Goal: Navigation & Orientation: Find specific page/section

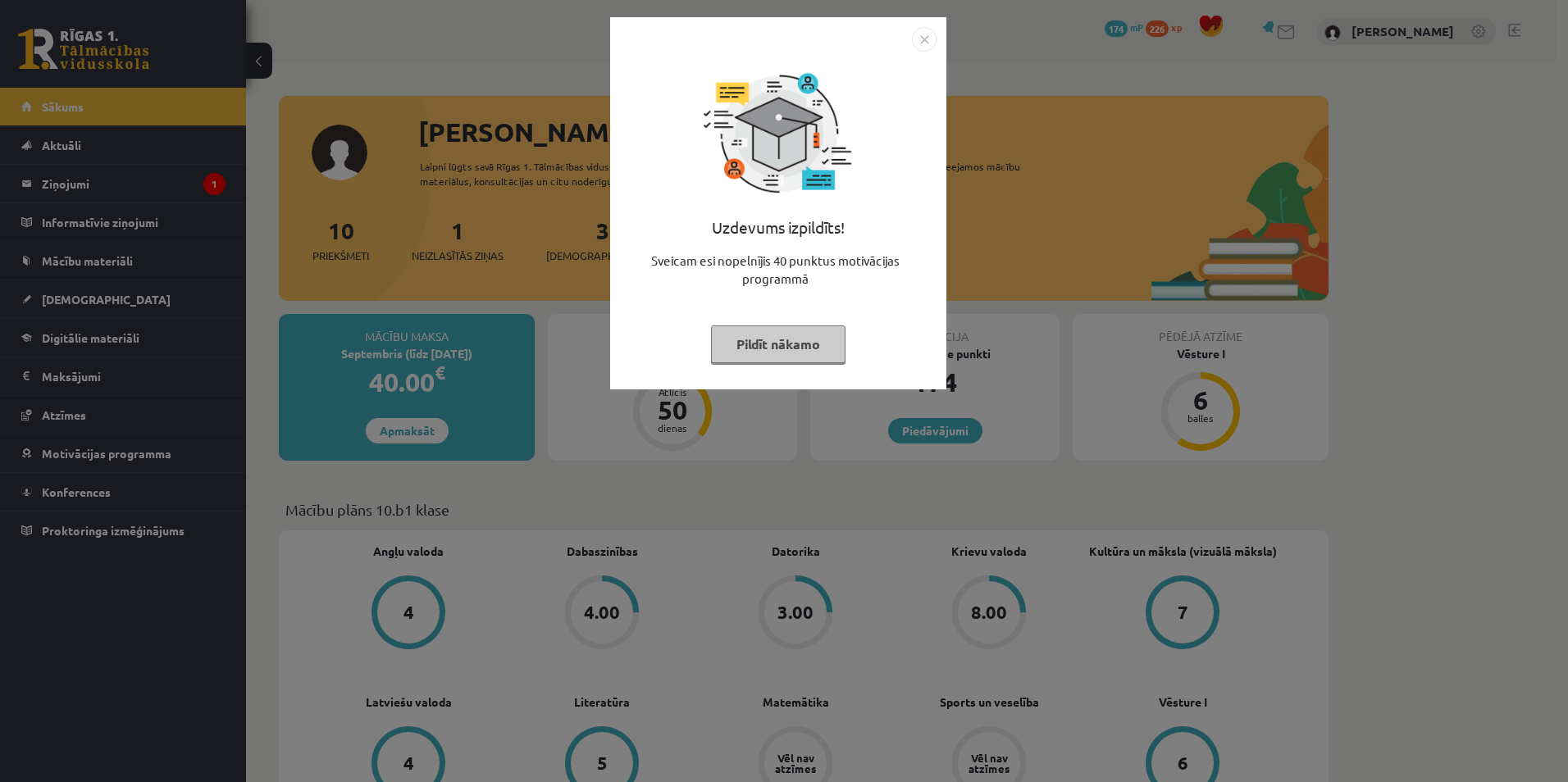
click at [831, 359] on button "Pildīt nākamo" at bounding box center [778, 344] width 135 height 38
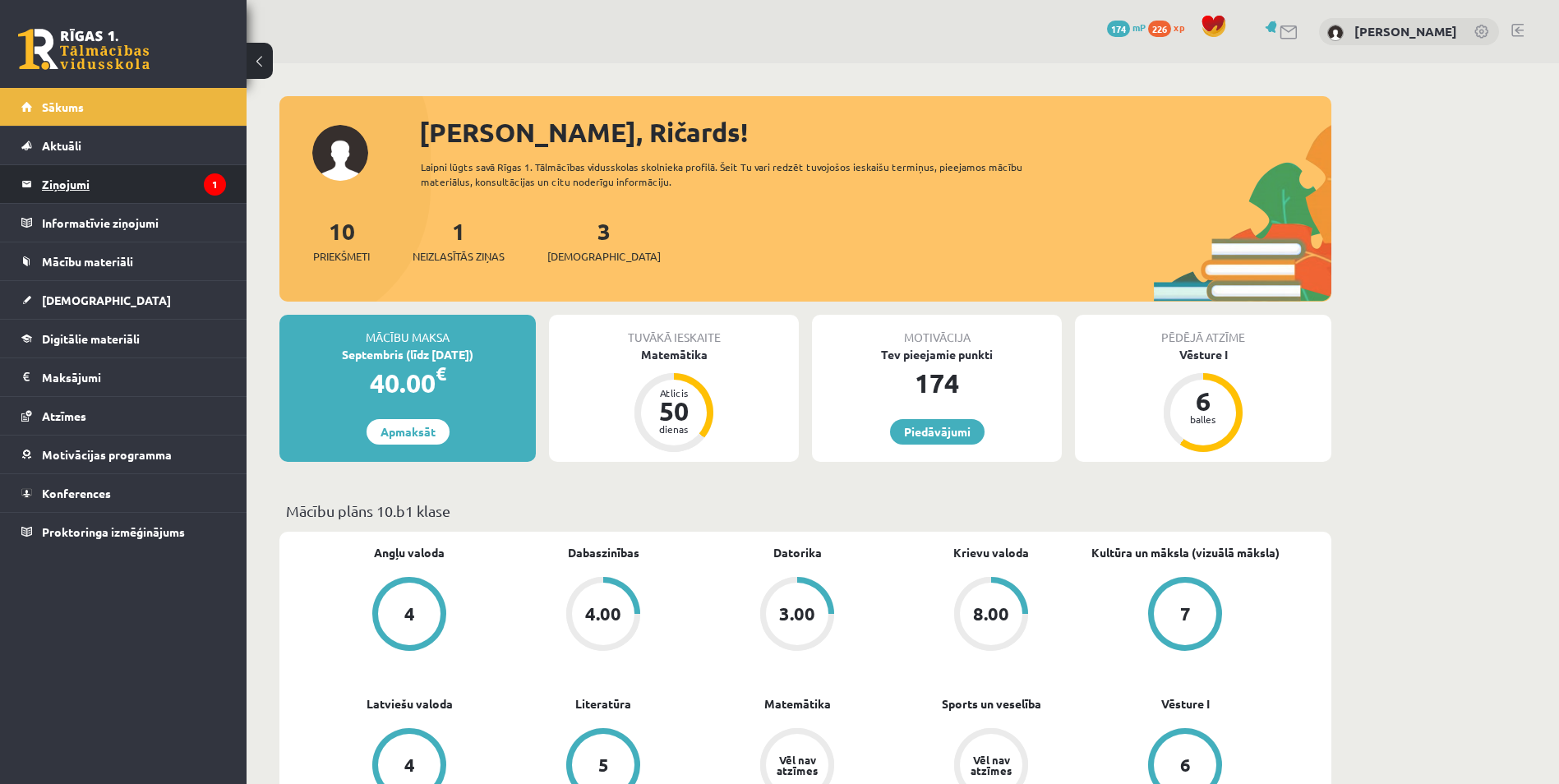
click at [71, 171] on legend "Ziņojumi 1" at bounding box center [134, 184] width 184 height 38
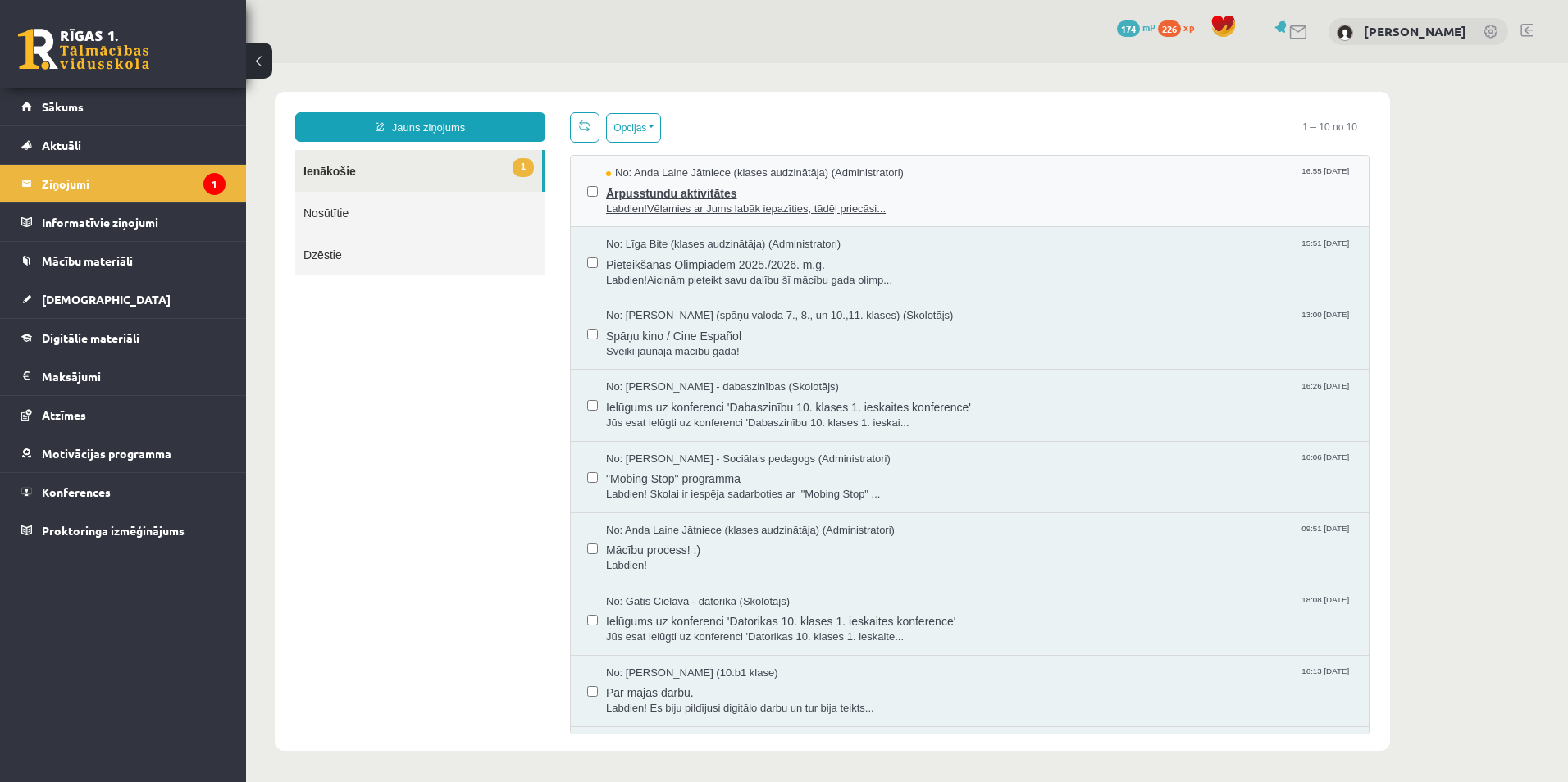
click at [931, 209] on span "Labdien!Vēlamies ar Jums labāk iepazīties, tādēļ priecāsi..." at bounding box center [980, 209] width 746 height 16
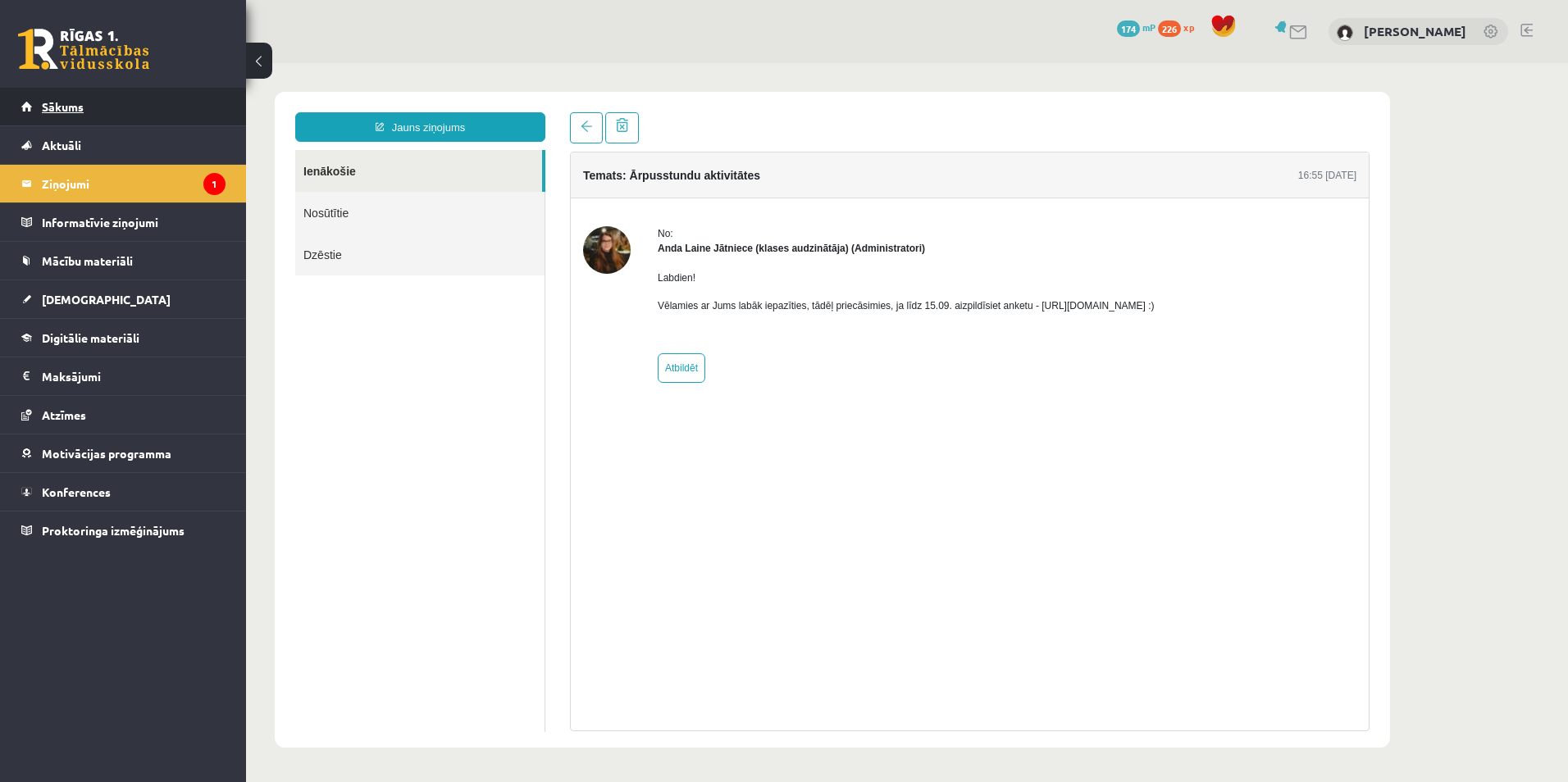
click at [93, 107] on link "Sākums" at bounding box center [123, 107] width 204 height 38
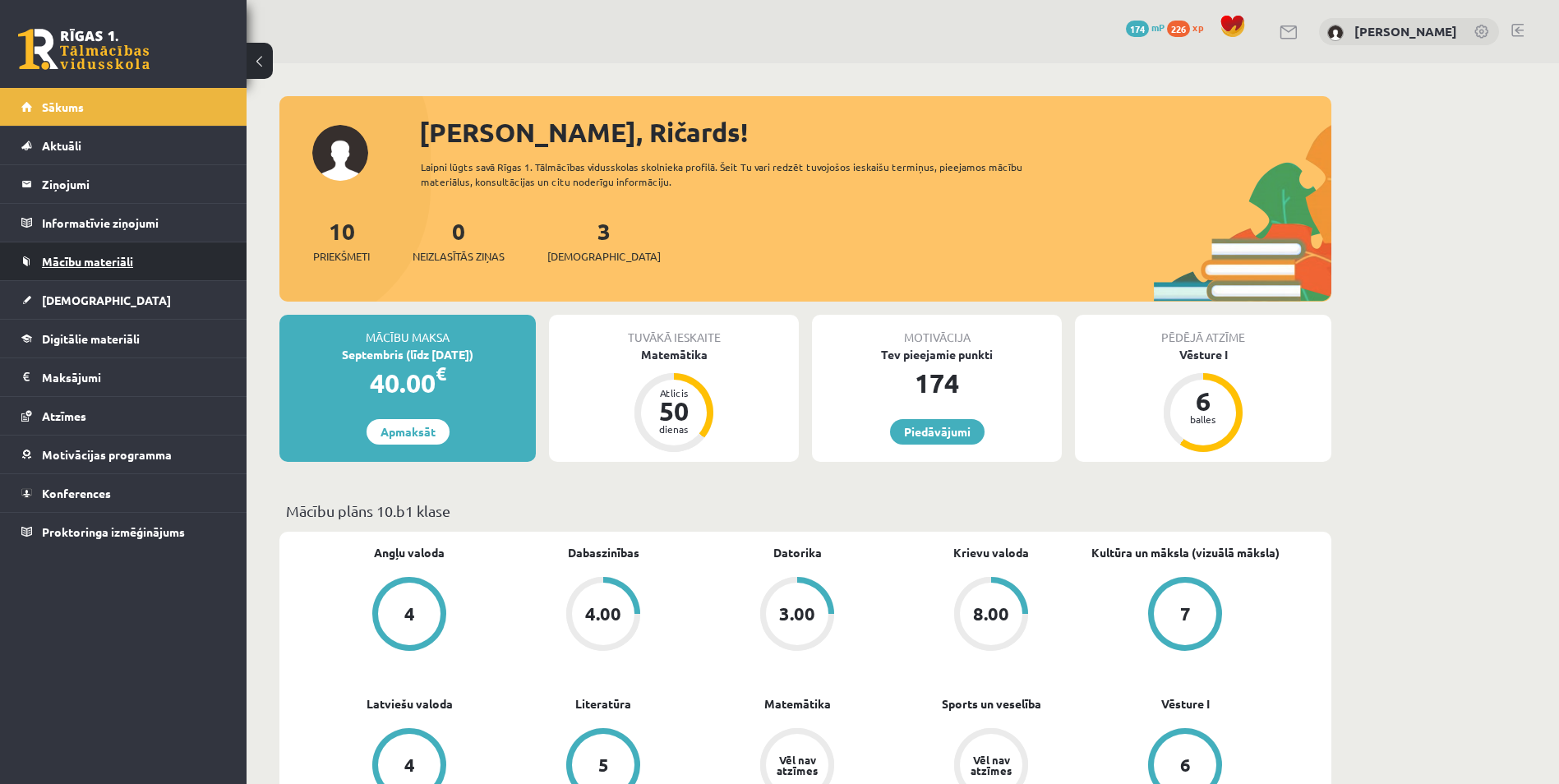
click at [72, 255] on span "Mācību materiāli" at bounding box center [87, 261] width 91 height 15
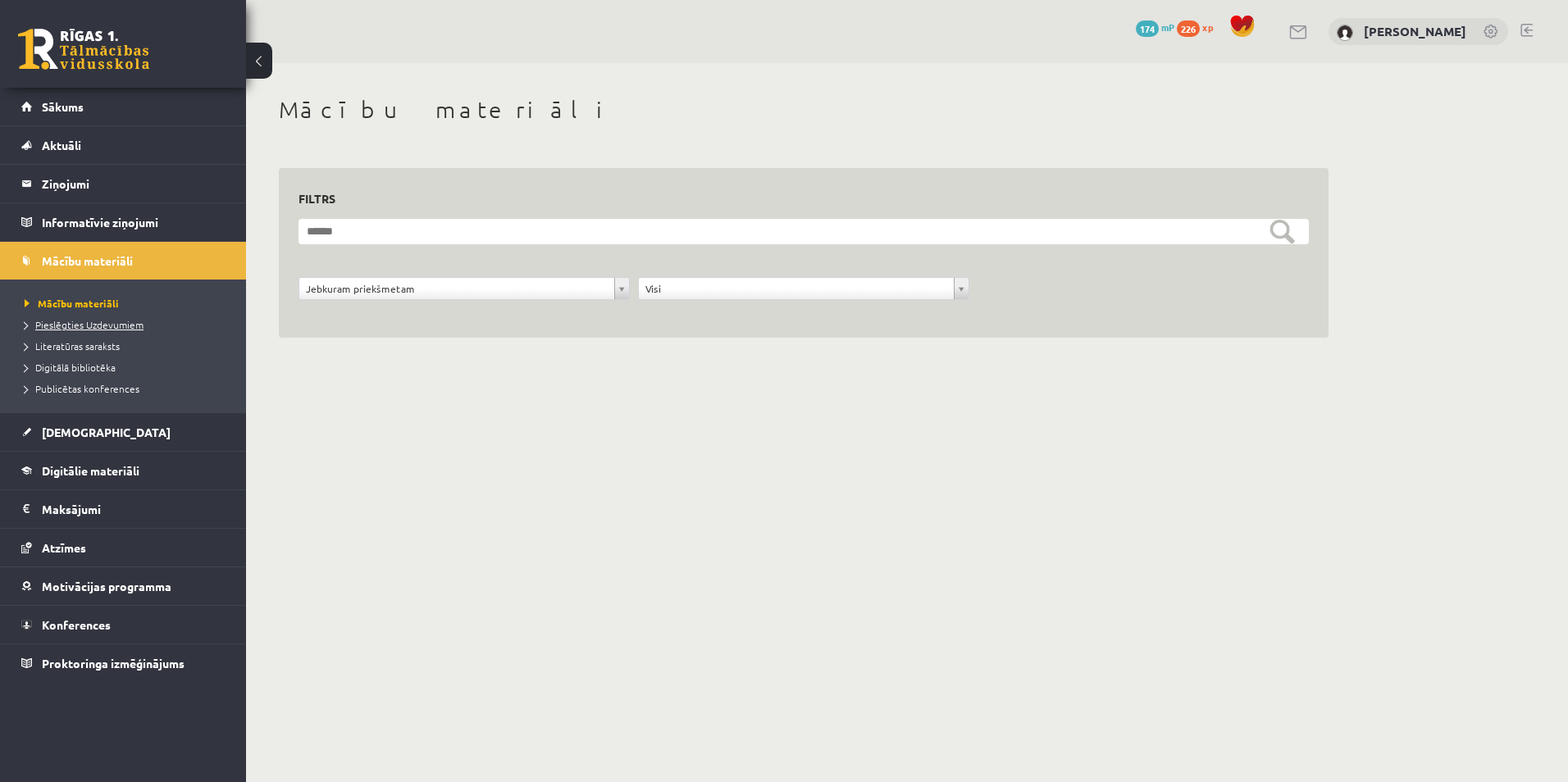
click at [75, 320] on span "Pieslēgties Uzdevumiem" at bounding box center [84, 324] width 119 height 13
click at [85, 352] on link "Literatūras saraksts" at bounding box center [128, 346] width 205 height 15
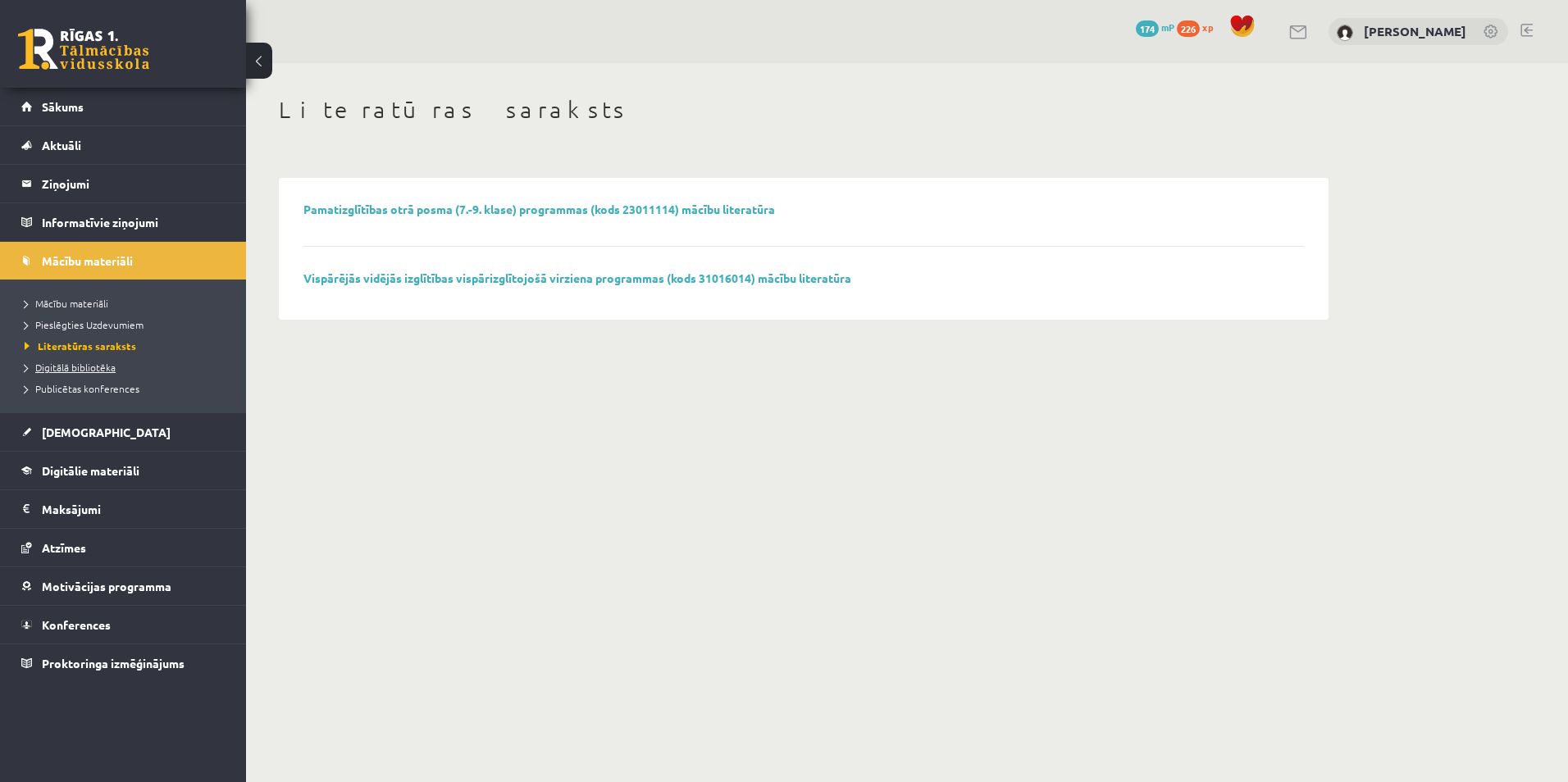
click at [85, 361] on link "Digitālā bibliotēka" at bounding box center [128, 367] width 205 height 15
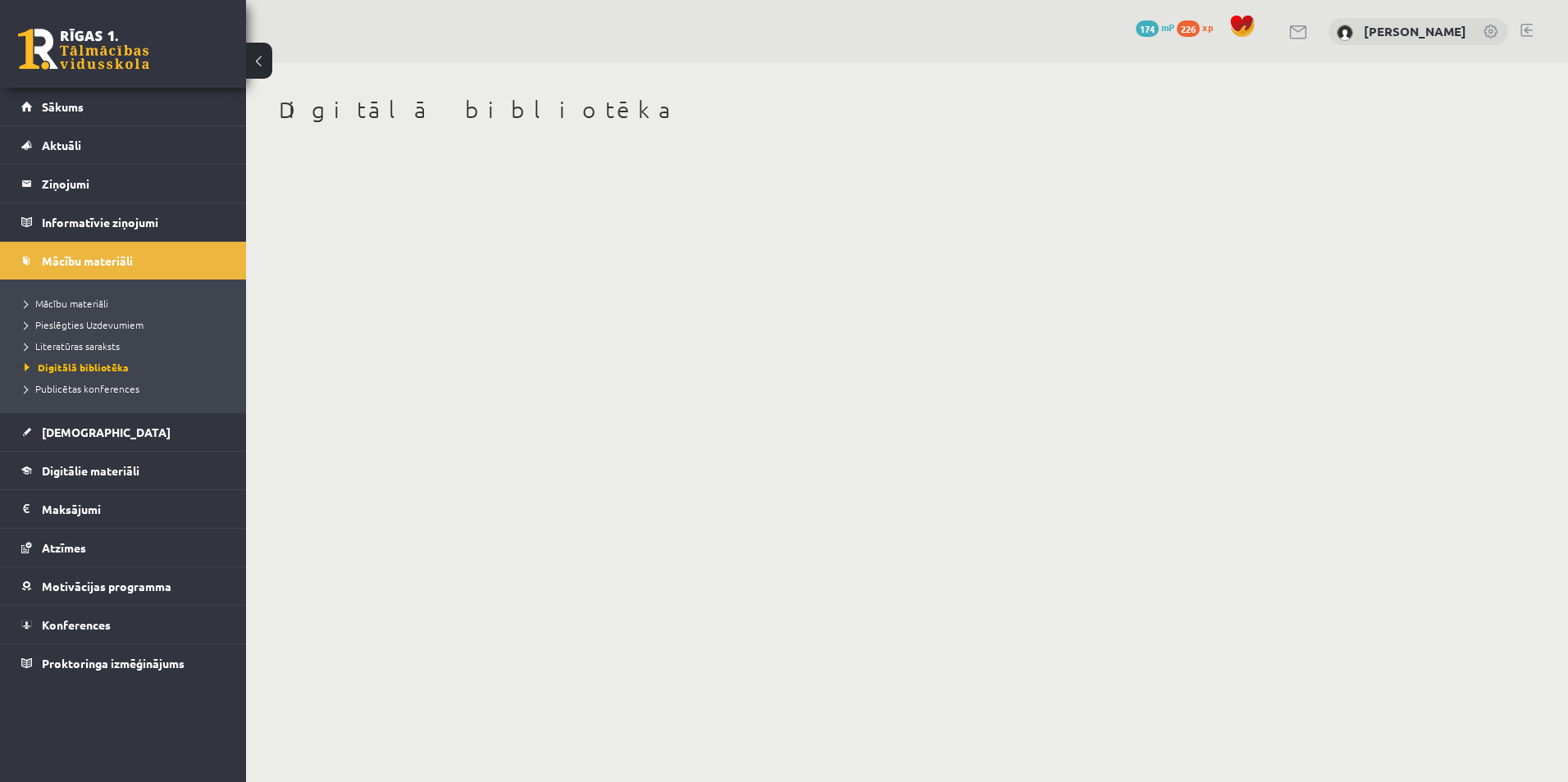
click at [85, 379] on li "Publicētas konferences" at bounding box center [128, 388] width 205 height 21
click at [86, 390] on span "Publicētas konferences" at bounding box center [87, 388] width 125 height 13
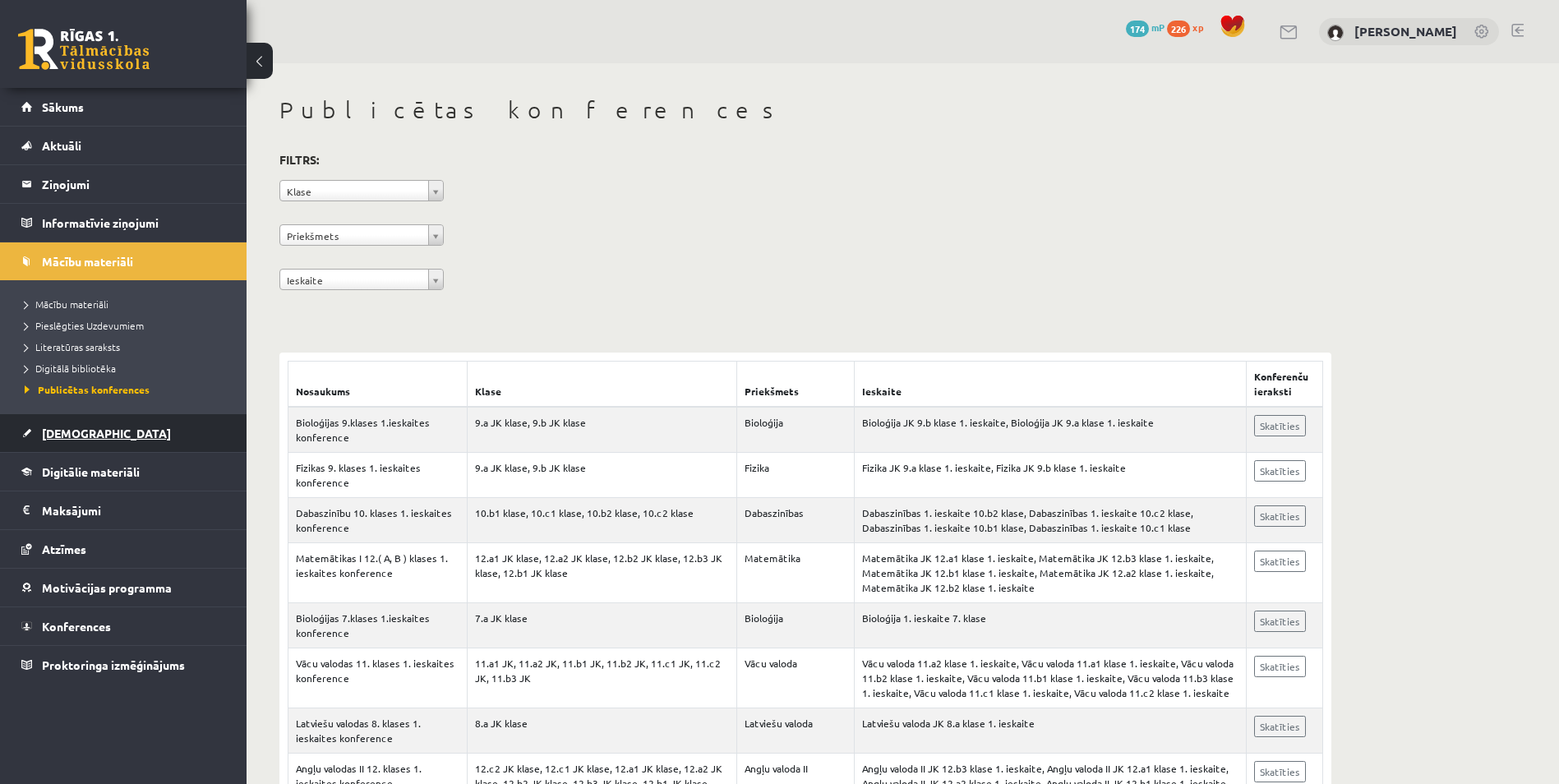
click at [81, 427] on span "[DEMOGRAPHIC_DATA]" at bounding box center [106, 433] width 129 height 15
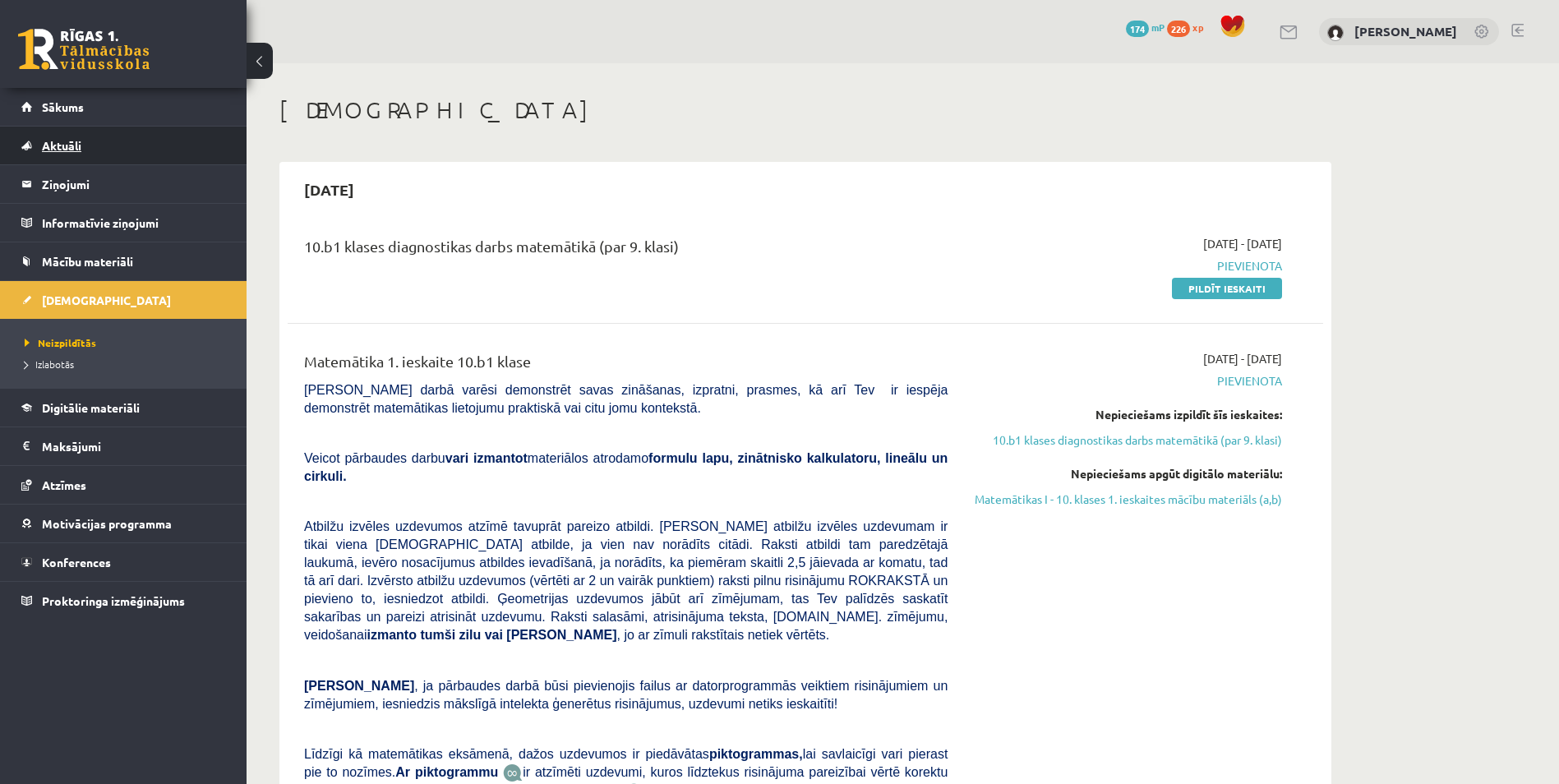
click at [94, 140] on link "Aktuāli" at bounding box center [123, 146] width 205 height 38
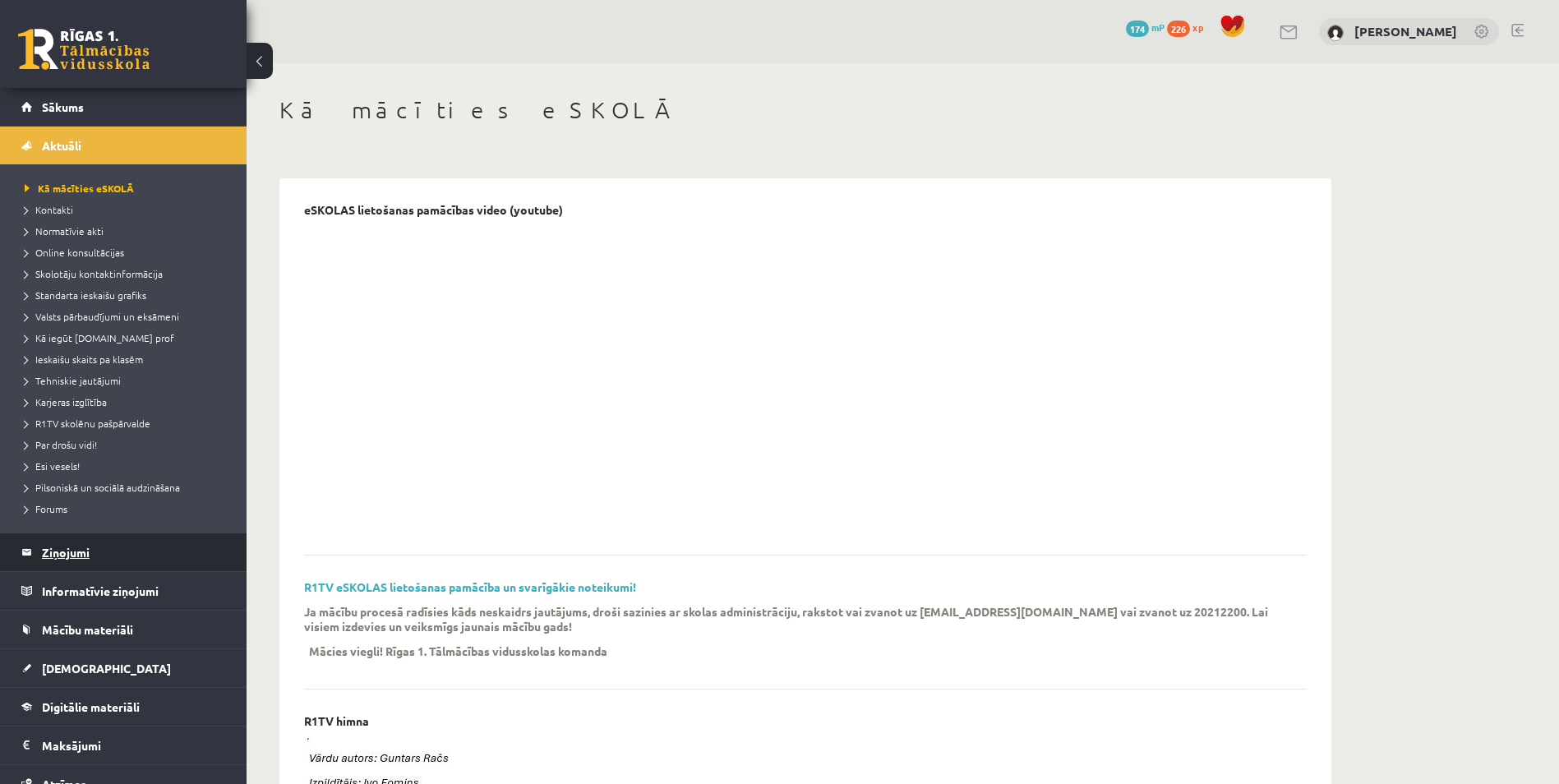
click at [59, 540] on legend "Ziņojumi 0" at bounding box center [134, 553] width 184 height 38
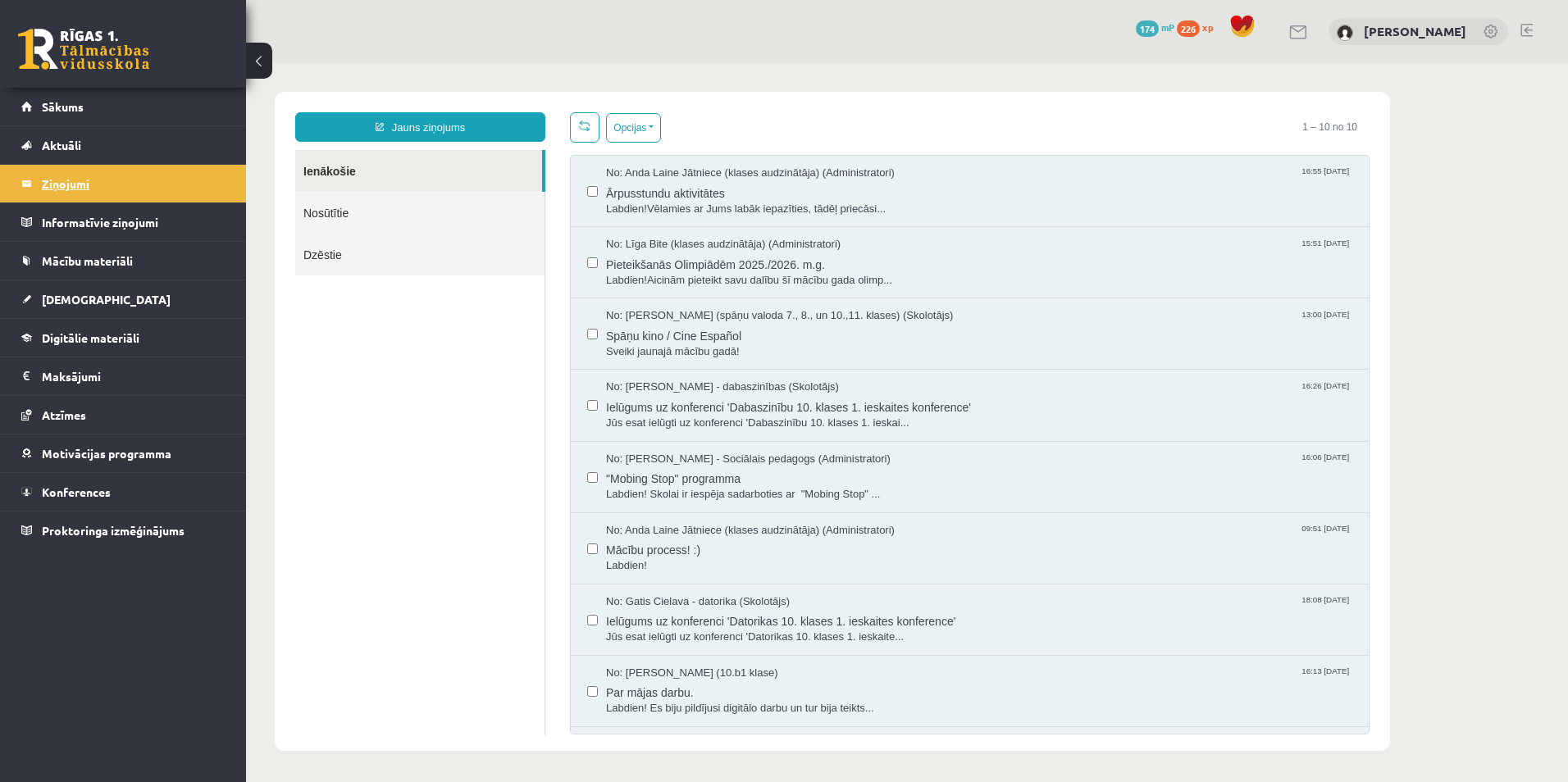
click at [59, 539] on link "Proktoringa izmēģinājums" at bounding box center [123, 531] width 204 height 38
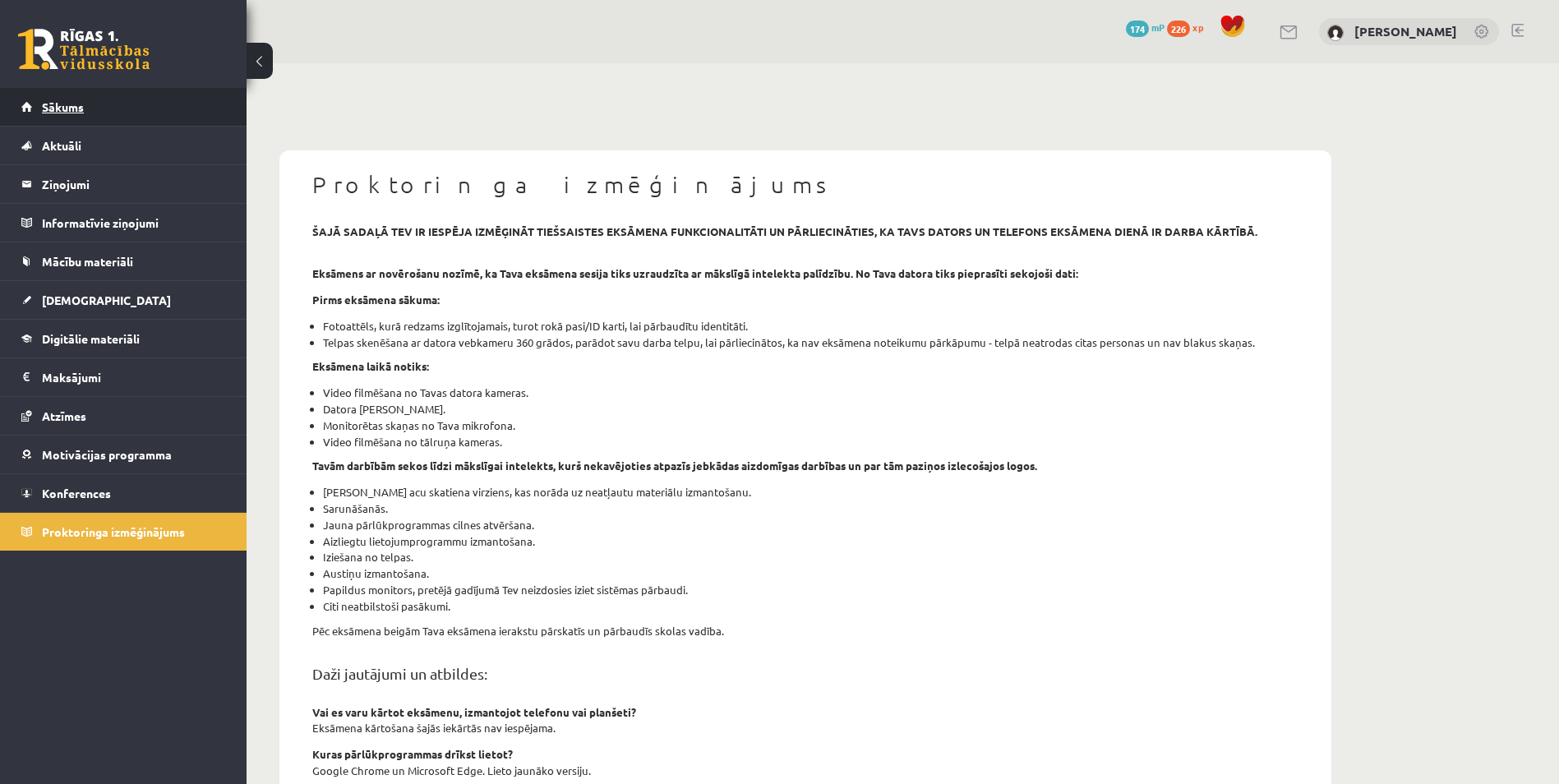
click at [76, 115] on link "Sākums" at bounding box center [123, 107] width 205 height 38
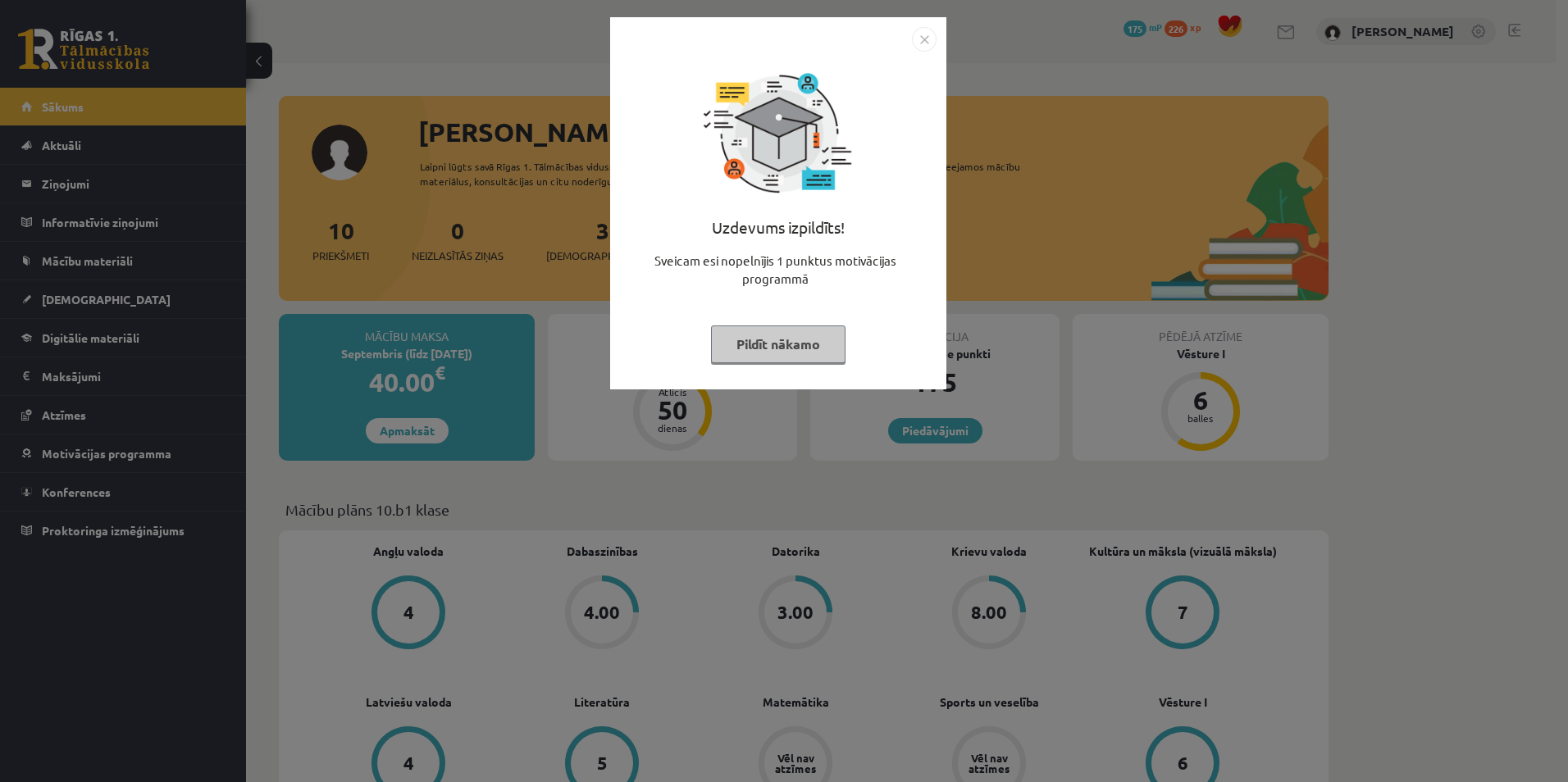
click at [789, 336] on button "Pildīt nākamo" at bounding box center [778, 344] width 135 height 38
